Goal: Use online tool/utility: Utilize a website feature to perform a specific function

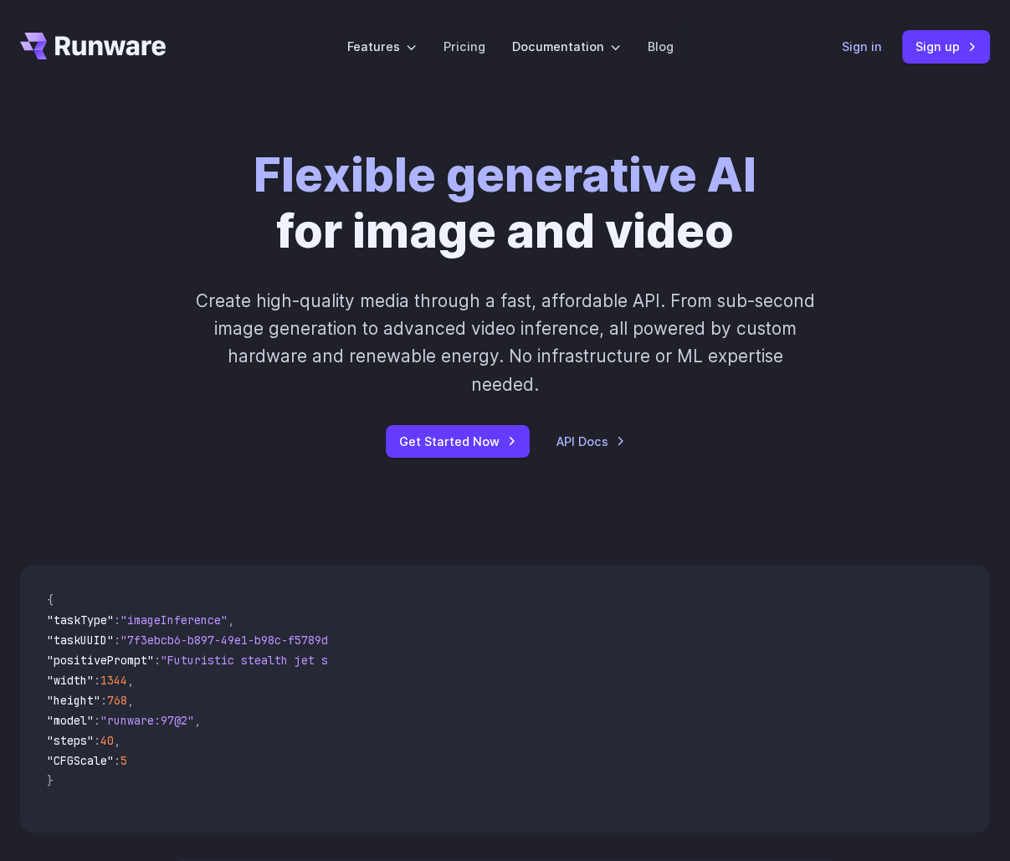
click at [858, 40] on link "Sign in" at bounding box center [862, 46] width 40 height 19
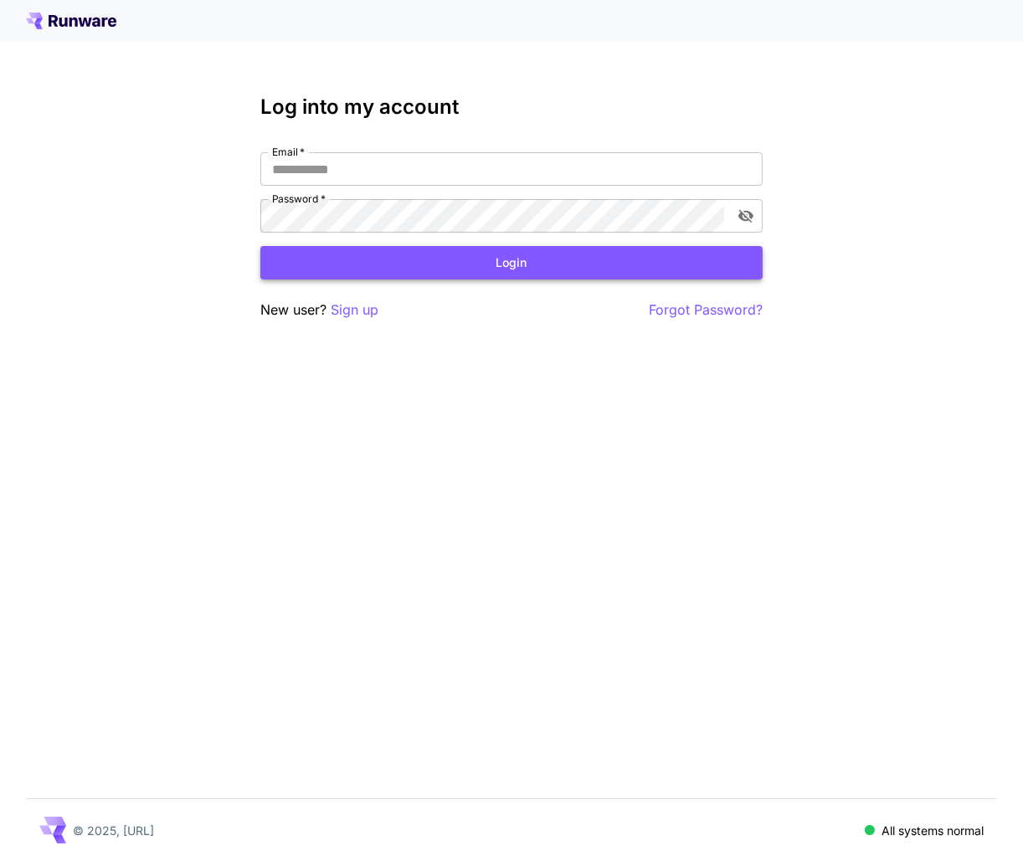
type input "**********"
click at [513, 262] on button "Login" at bounding box center [511, 263] width 502 height 34
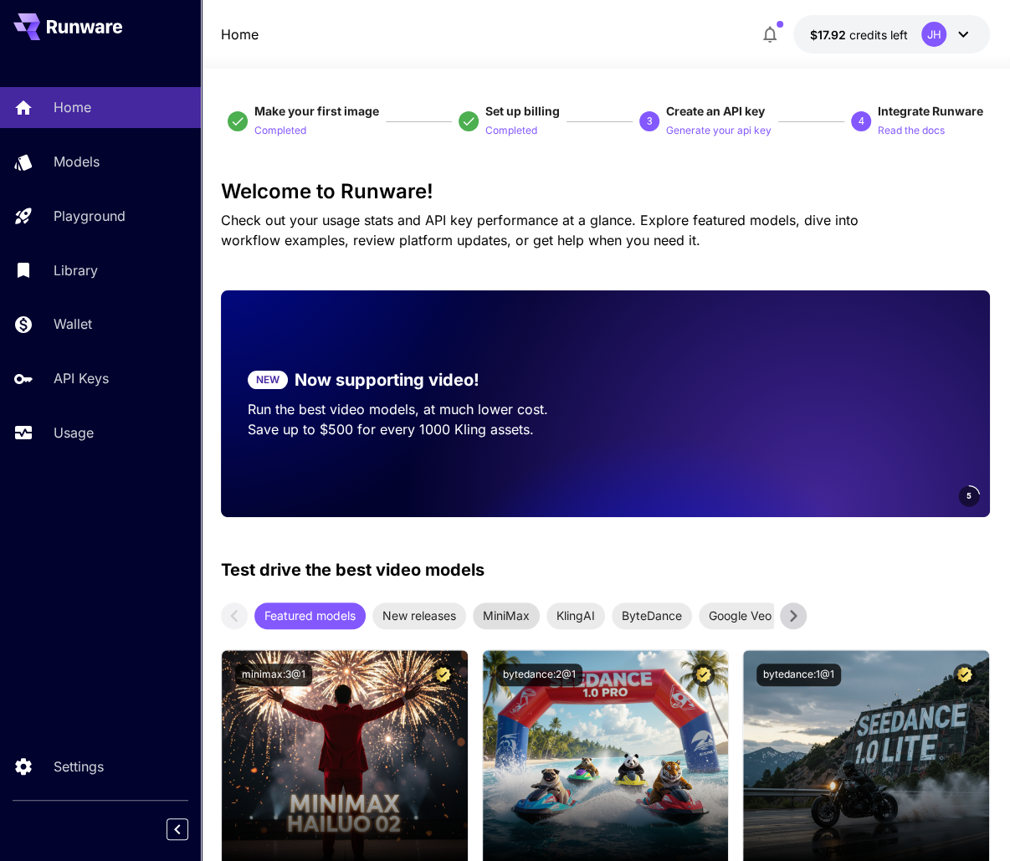
scroll to position [335, 0]
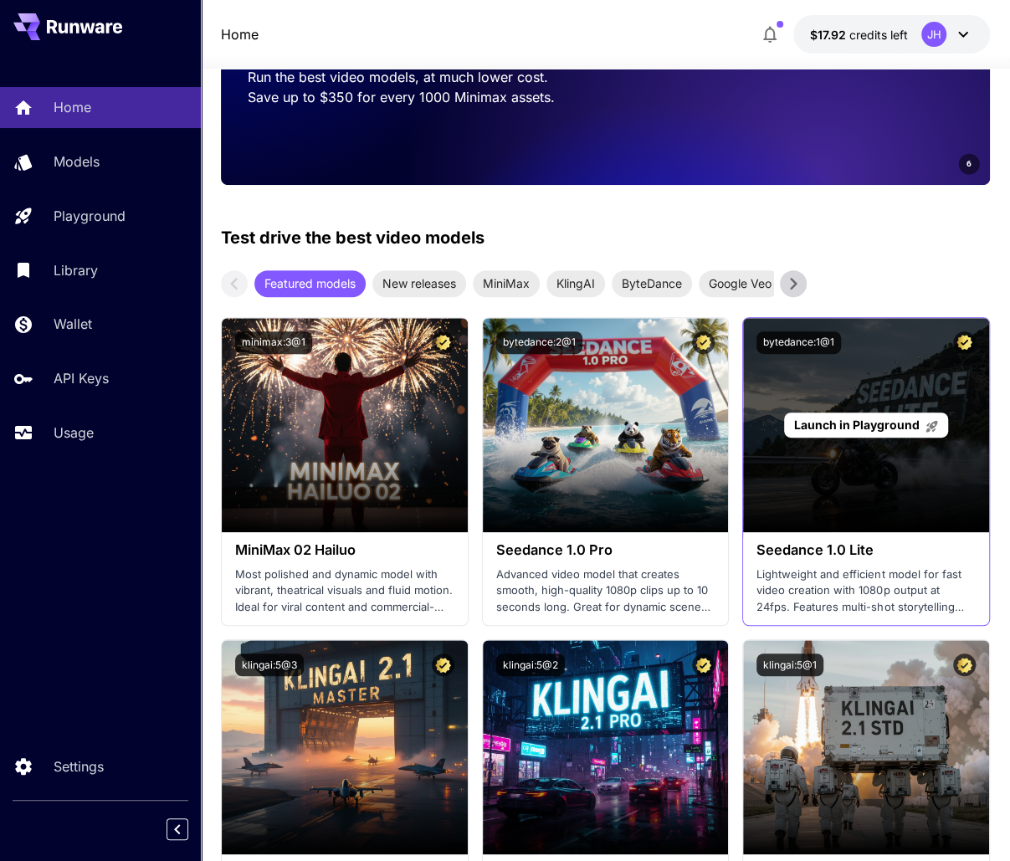
click at [862, 425] on span "Launch in Playground" at bounding box center [857, 425] width 126 height 14
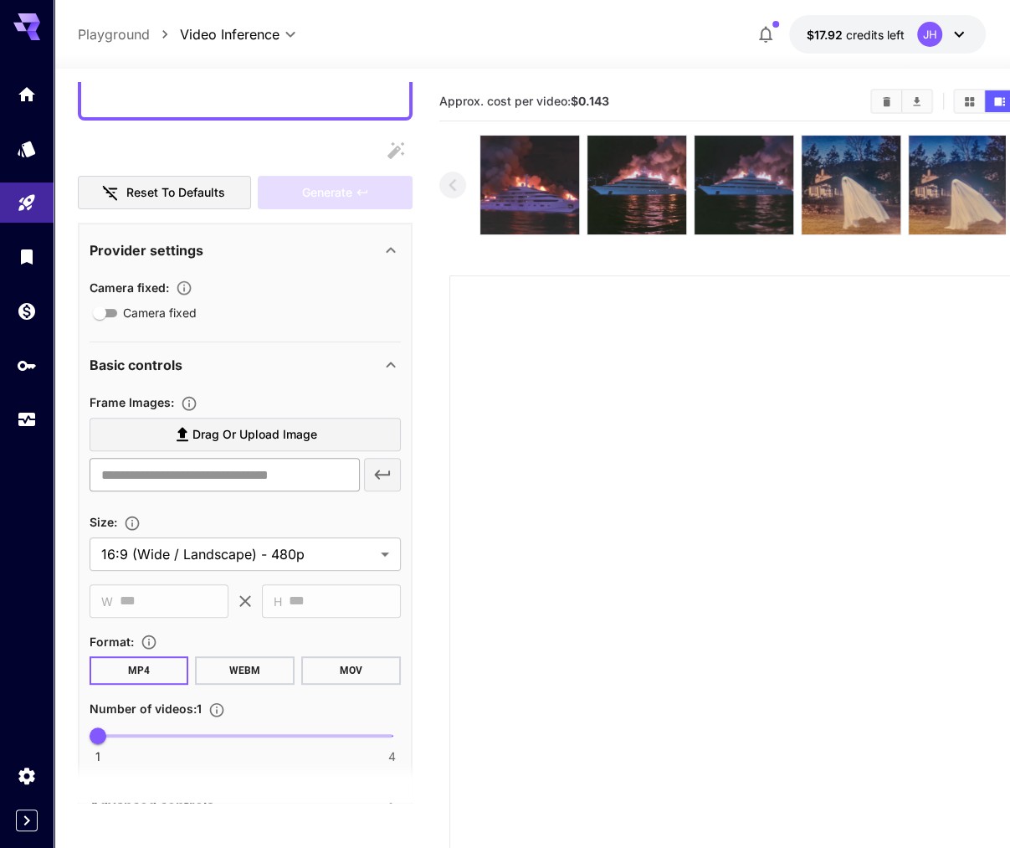
scroll to position [167, 0]
click at [256, 428] on span "Drag or upload image" at bounding box center [254, 433] width 125 height 21
click at [0, 0] on input "Drag or upload image" at bounding box center [0, 0] width 0 height 0
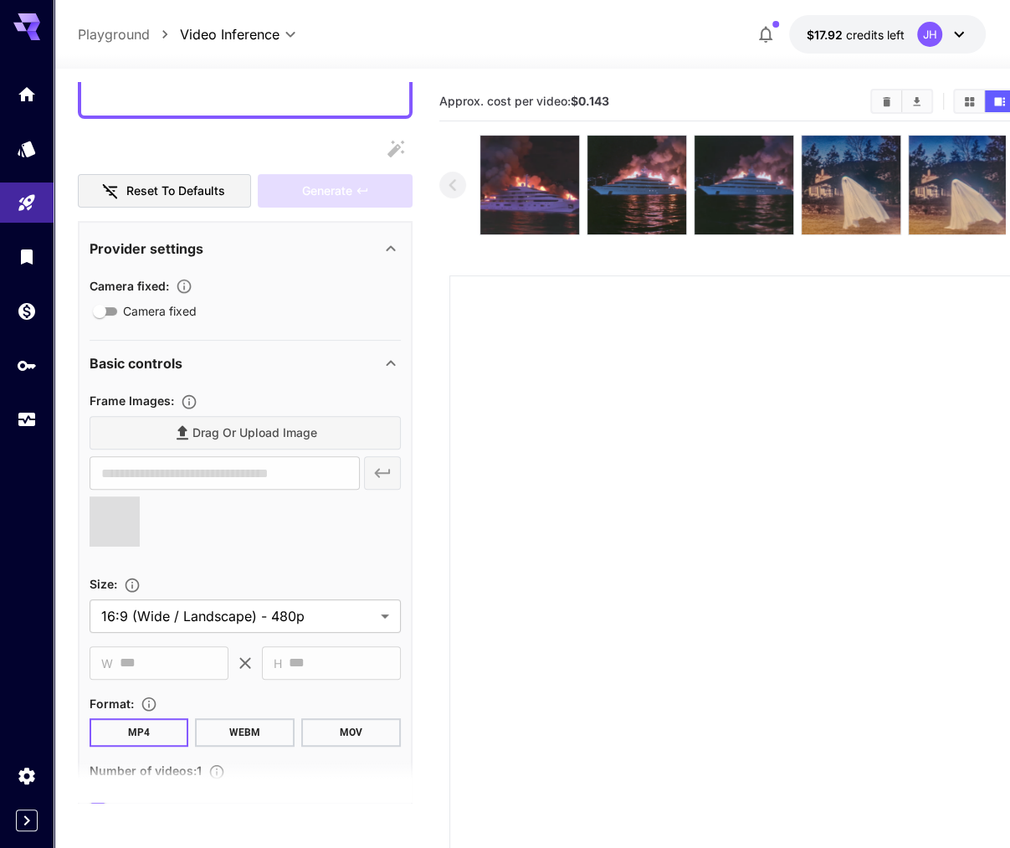
type input "**********"
click at [387, 363] on icon at bounding box center [390, 364] width 9 height 6
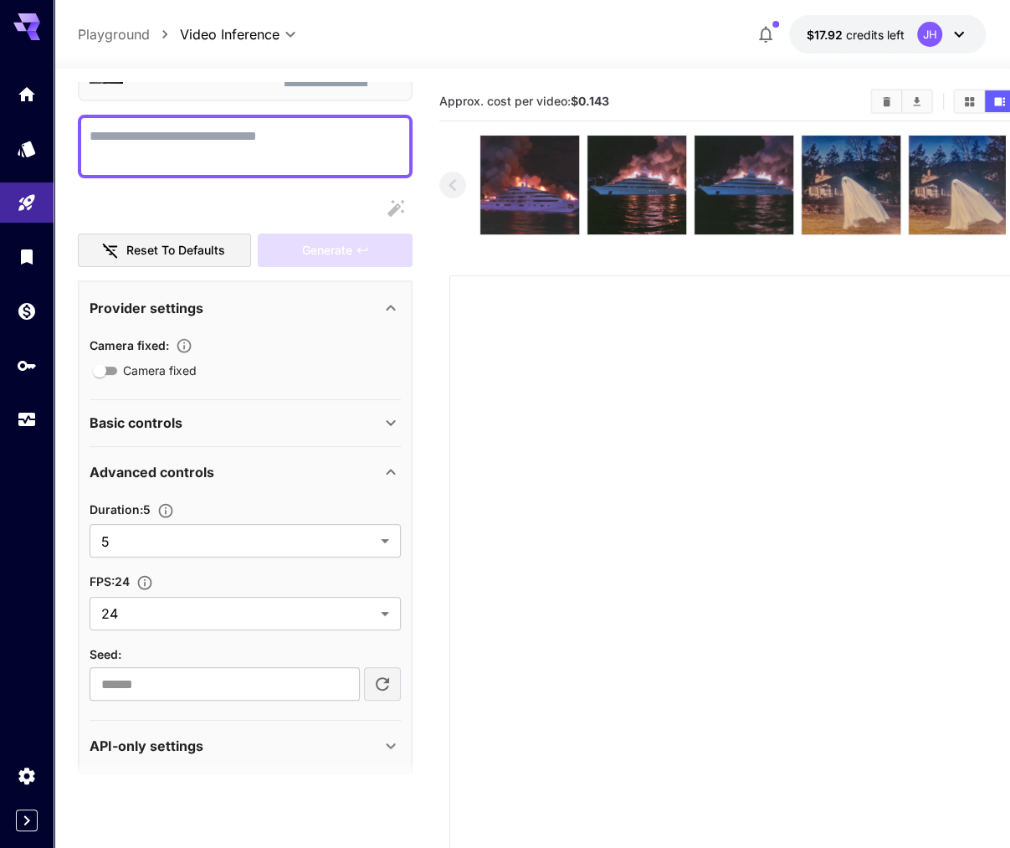
scroll to position [107, 0]
click at [387, 363] on div "Camera fixed" at bounding box center [245, 371] width 311 height 21
